Goal: Task Accomplishment & Management: Use online tool/utility

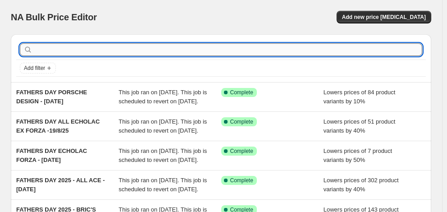
click at [63, 51] on input "text" at bounding box center [228, 49] width 388 height 13
type input "[PERSON_NAME]"
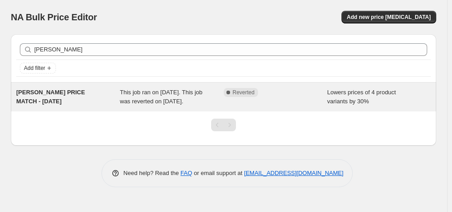
click at [50, 90] on span "[PERSON_NAME] PRICE MATCH - [DATE]" at bounding box center [50, 97] width 69 height 16
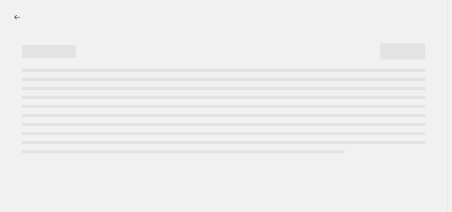
select select "percentage"
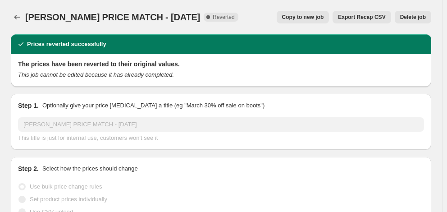
click at [315, 17] on span "Copy to new job" at bounding box center [303, 17] width 42 height 7
select select "percentage"
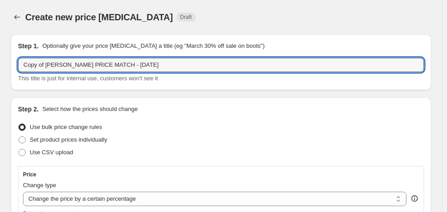
drag, startPoint x: 113, startPoint y: 65, endPoint x: 69, endPoint y: 74, distance: 44.6
drag, startPoint x: 152, startPoint y: 66, endPoint x: 6, endPoint y: 69, distance: 146.1
type input "f"
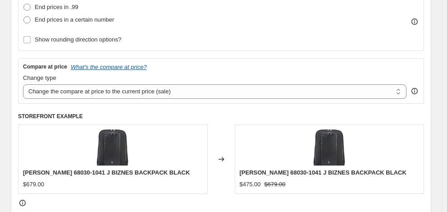
scroll to position [225, 0]
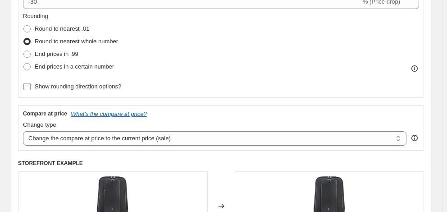
type input "FATHERS DAY [PERSON_NAME] - [DATE]"
click at [90, 89] on span "Show rounding direction options?" at bounding box center [78, 86] width 87 height 7
click at [31, 89] on input "Show rounding direction options?" at bounding box center [26, 86] width 7 height 7
checkbox input "true"
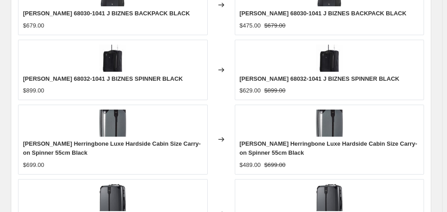
scroll to position [734, 0]
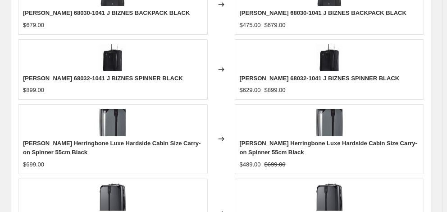
checkbox input "true"
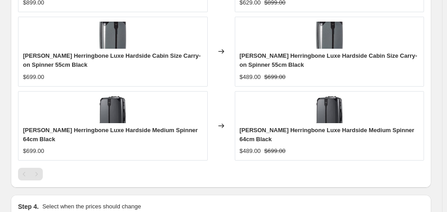
scroll to position [869, 0]
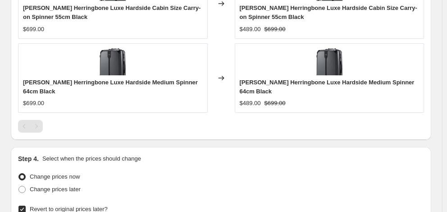
type input "[DATE]"
type input "06:00"
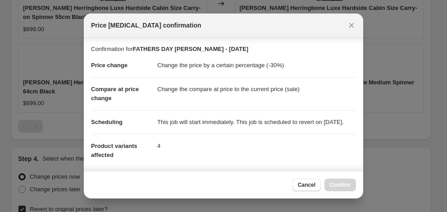
scroll to position [174, 0]
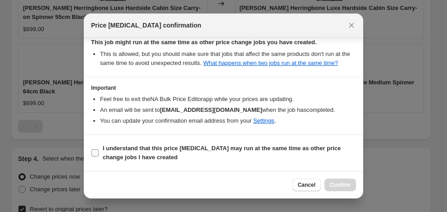
click at [190, 154] on span "I understand that this price [MEDICAL_DATA] may run at the same time as other p…" at bounding box center [229, 153] width 253 height 18
click at [99, 154] on input "I understand that this price [MEDICAL_DATA] may run at the same time as other p…" at bounding box center [94, 152] width 7 height 7
checkbox input "true"
click at [337, 182] on span "Confirm" at bounding box center [340, 184] width 21 height 7
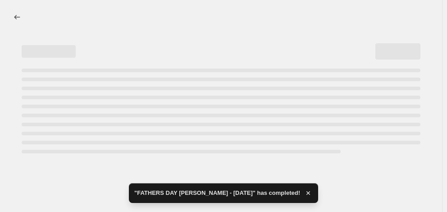
select select "percentage"
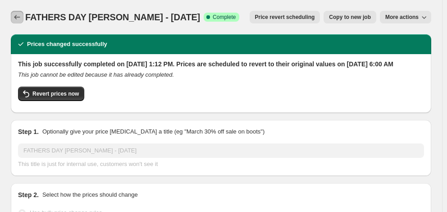
click at [19, 19] on icon "Price change jobs" at bounding box center [17, 17] width 9 height 9
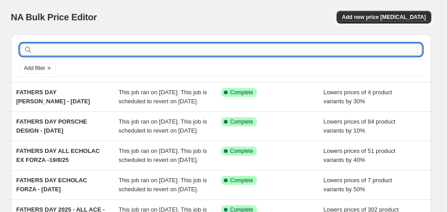
click at [63, 50] on input "text" at bounding box center [228, 49] width 388 height 13
type input "VICTORINOX"
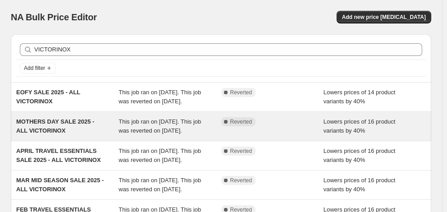
click at [69, 127] on div "MOTHERS DAY SALE 2025 - ALL VICTORINOX" at bounding box center [67, 126] width 102 height 18
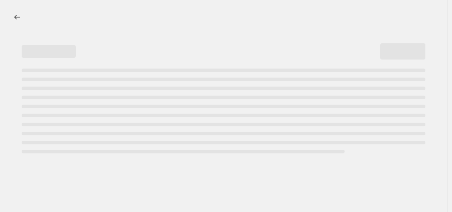
select select "percentage"
select select "collection"
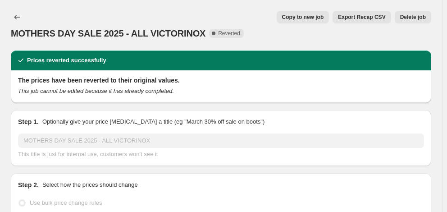
click at [309, 16] on span "Copy to new job" at bounding box center [303, 17] width 42 height 7
select select "percentage"
select select "collection"
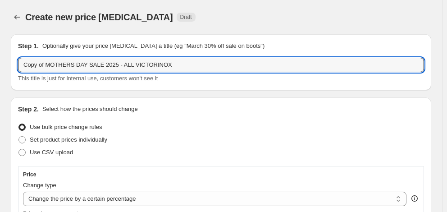
drag, startPoint x: 84, startPoint y: 64, endPoint x: 6, endPoint y: 64, distance: 77.5
click at [153, 65] on input "FATHERS DAY SALE 2025 - ALL VICTORINOX" at bounding box center [221, 65] width 406 height 14
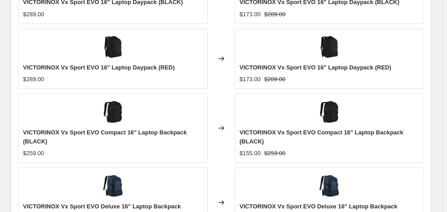
scroll to position [820, 0]
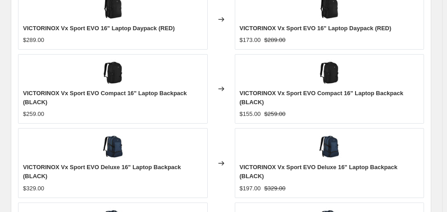
type input "FATHERS DAY SALE 2025 - ALL VICTORINOX [DATE]"
checkbox input "true"
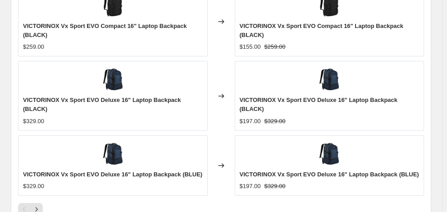
scroll to position [956, 0]
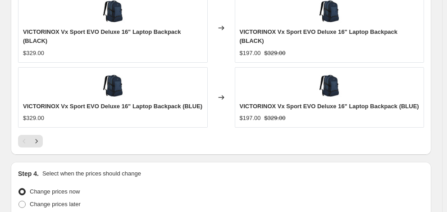
type input "[DATE]"
type input "06:00"
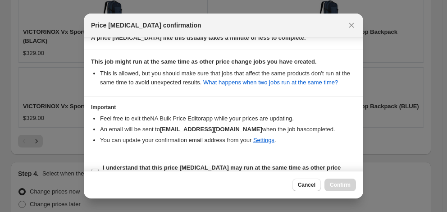
scroll to position [174, 0]
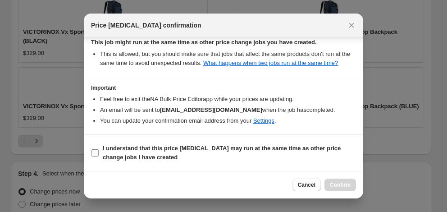
click at [185, 150] on b "I understand that this price [MEDICAL_DATA] may run at the same time as other p…" at bounding box center [222, 153] width 238 height 16
click at [99, 150] on input "I understand that this price [MEDICAL_DATA] may run at the same time as other p…" at bounding box center [94, 152] width 7 height 7
checkbox input "true"
click at [334, 184] on span "Confirm" at bounding box center [340, 184] width 21 height 7
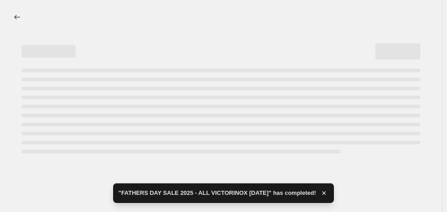
select select "percentage"
select select "collection"
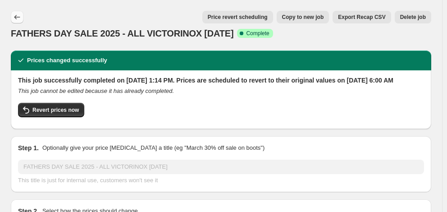
click at [14, 16] on icon "Price change jobs" at bounding box center [17, 17] width 9 height 9
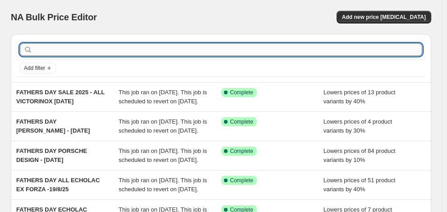
click at [56, 46] on input "text" at bounding box center [228, 49] width 388 height 13
type input "THULE"
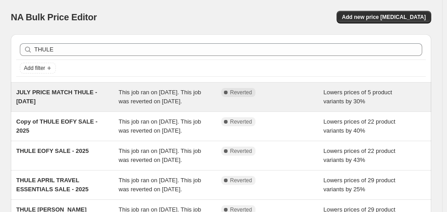
click at [68, 104] on div "JULY PRICE MATCH THULE - [DATE]" at bounding box center [67, 97] width 102 height 18
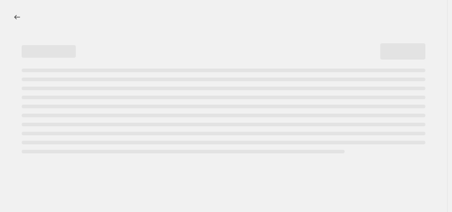
select select "percentage"
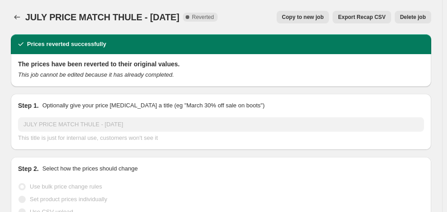
click at [316, 18] on span "Copy to new job" at bounding box center [303, 17] width 42 height 7
select select "percentage"
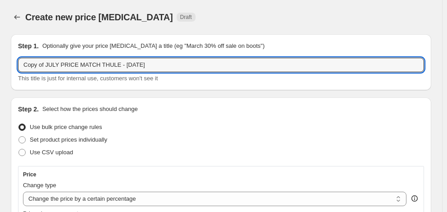
drag, startPoint x: 89, startPoint y: 64, endPoint x: 1, endPoint y: 68, distance: 88.4
click at [108, 65] on input "FATHERS DAY SALE THULE - [DATE]" at bounding box center [221, 65] width 406 height 14
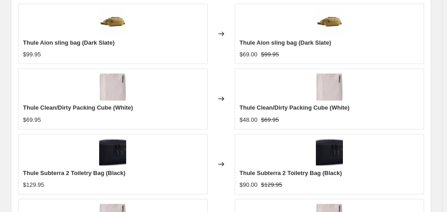
scroll to position [668, 0]
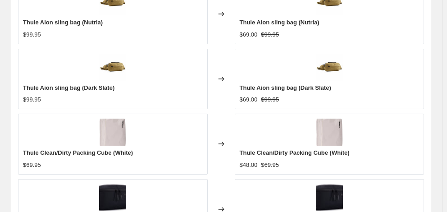
type input "FATHERS DAY SALE THULE - [DATE]"
checkbox input "true"
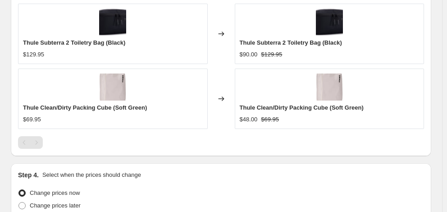
scroll to position [849, 0]
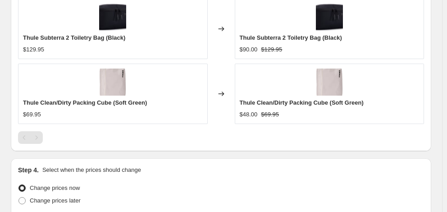
type input "[DATE]"
type input "06:00"
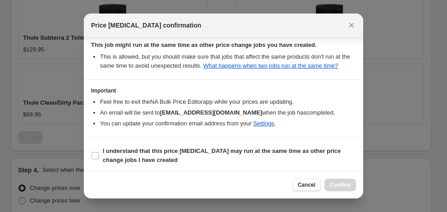
scroll to position [174, 0]
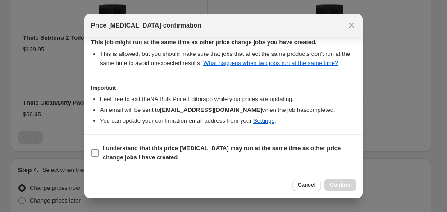
click at [223, 151] on b "I understand that this price [MEDICAL_DATA] may run at the same time as other p…" at bounding box center [222, 153] width 238 height 16
click at [99, 151] on input "I understand that this price [MEDICAL_DATA] may run at the same time as other p…" at bounding box center [94, 152] width 7 height 7
checkbox input "true"
click at [339, 185] on span "Confirm" at bounding box center [340, 184] width 21 height 7
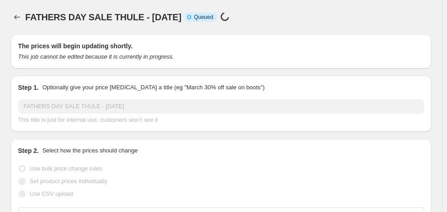
scroll to position [849, 0]
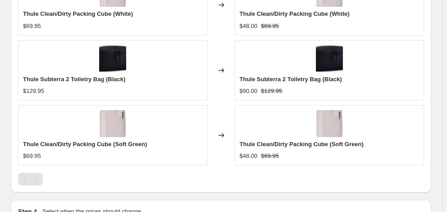
select select "percentage"
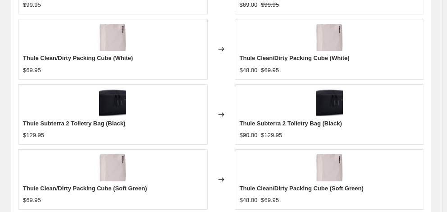
scroll to position [0, 0]
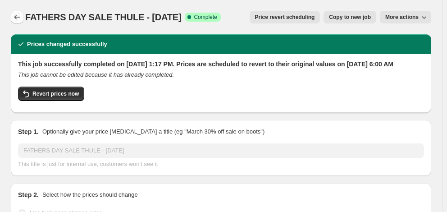
click at [20, 16] on icon "Price change jobs" at bounding box center [17, 17] width 9 height 9
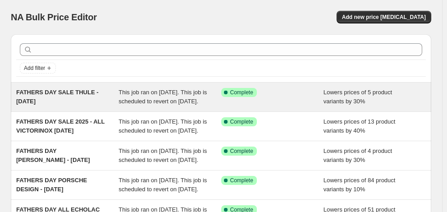
click at [97, 101] on div "FATHERS DAY SALE THULE - [DATE]" at bounding box center [67, 97] width 102 height 18
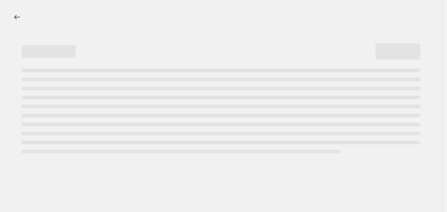
select select "percentage"
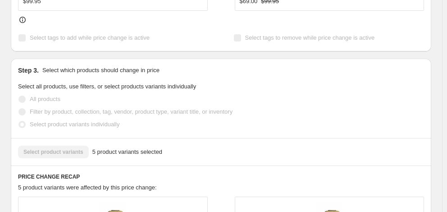
scroll to position [586, 0]
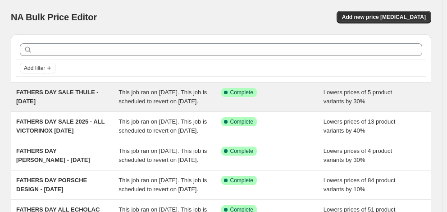
click at [75, 101] on div "FATHERS DAY SALE THULE - [DATE]" at bounding box center [67, 97] width 102 height 18
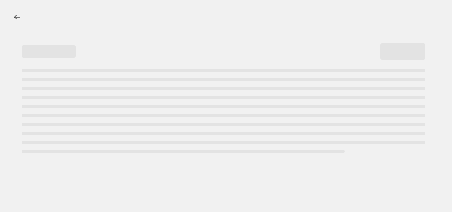
select select "percentage"
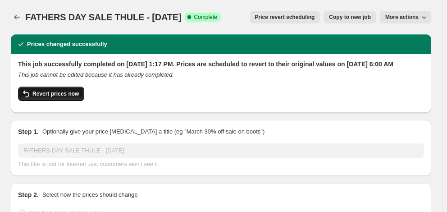
click at [63, 101] on button "Revert prices now" at bounding box center [51, 94] width 66 height 14
checkbox input "false"
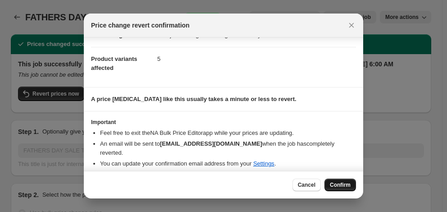
scroll to position [37, 0]
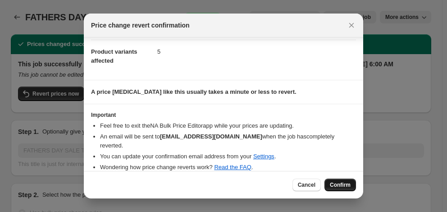
click at [338, 187] on span "Confirm" at bounding box center [340, 184] width 21 height 7
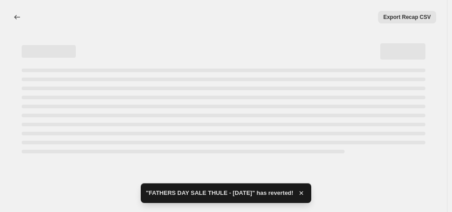
select select "percentage"
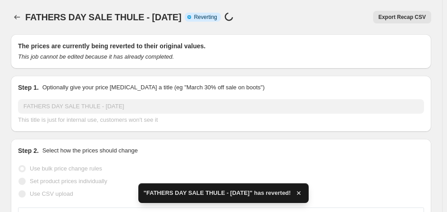
checkbox input "true"
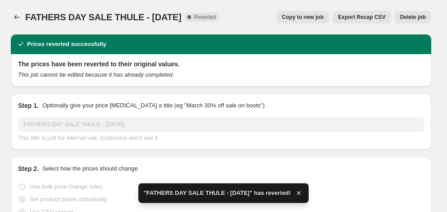
click at [309, 18] on span "Copy to new job" at bounding box center [303, 17] width 42 height 7
select select "percentage"
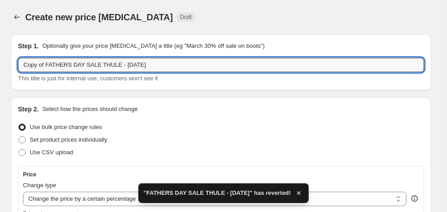
drag, startPoint x: 46, startPoint y: 64, endPoint x: -1, endPoint y: 67, distance: 47.9
click at [0, 67] on html "Home Settings Plans Skip to content Create new price change job. This page is r…" at bounding box center [223, 106] width 447 height 212
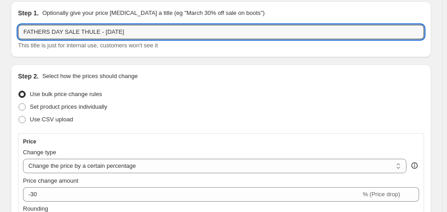
scroll to position [45, 0]
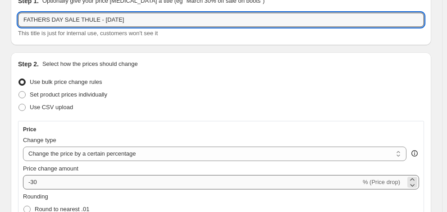
type input "FATHERS DAY SALE THULE - [DATE]"
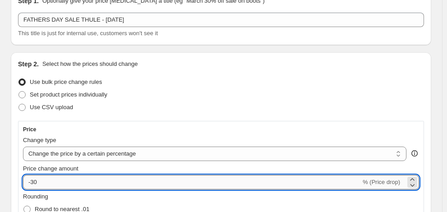
click at [60, 178] on input "-30" at bounding box center [192, 182] width 338 height 14
type input "-3"
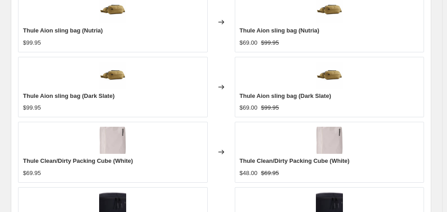
scroll to position [713, 0]
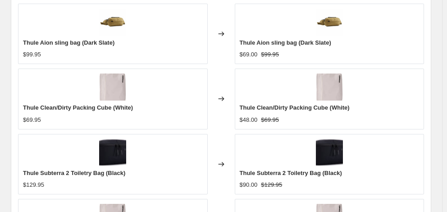
type input "-25"
checkbox input "true"
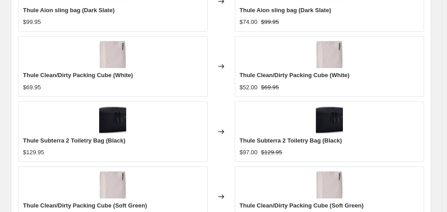
scroll to position [759, 0]
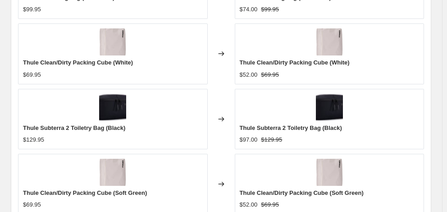
drag, startPoint x: 282, startPoint y: 171, endPoint x: 290, endPoint y: 165, distance: 10.2
type input "[DATE]"
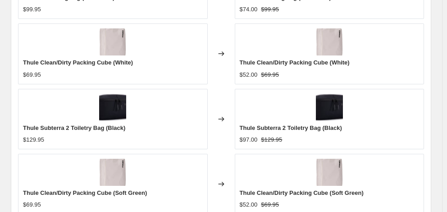
type input "17:20"
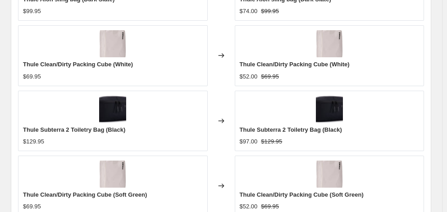
scroll to position [811, 0]
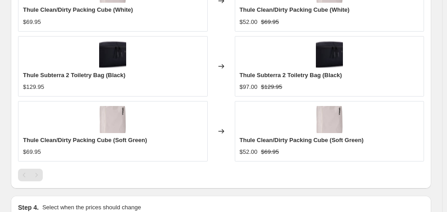
type input "06:00"
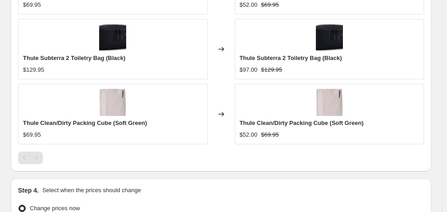
scroll to position [856, 0]
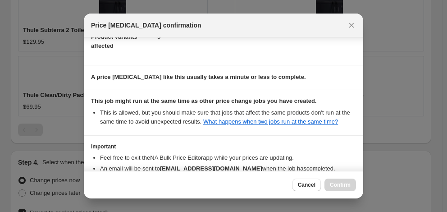
scroll to position [174, 0]
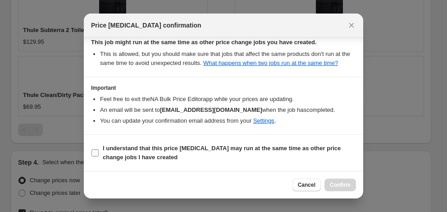
click at [174, 151] on b "I understand that this price [MEDICAL_DATA] may run at the same time as other p…" at bounding box center [222, 153] width 238 height 16
click at [99, 151] on input "I understand that this price [MEDICAL_DATA] may run at the same time as other p…" at bounding box center [94, 152] width 7 height 7
checkbox input "true"
click at [350, 185] on span "Confirm" at bounding box center [340, 184] width 21 height 7
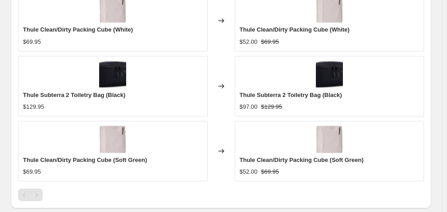
select select "percentage"
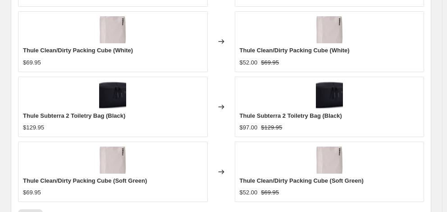
scroll to position [0, 0]
